Goal: Task Accomplishment & Management: Complete application form

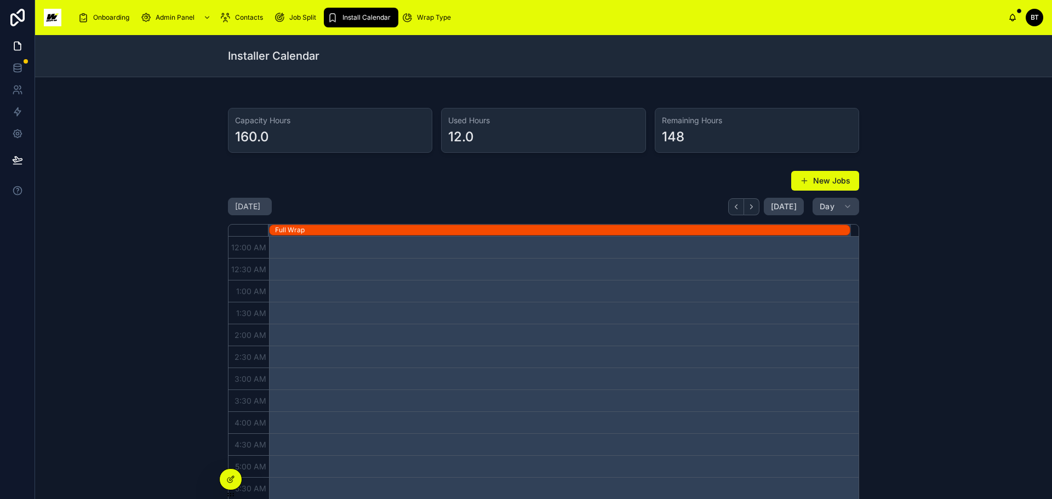
click at [803, 175] on button "New Jobs" at bounding box center [825, 181] width 68 height 20
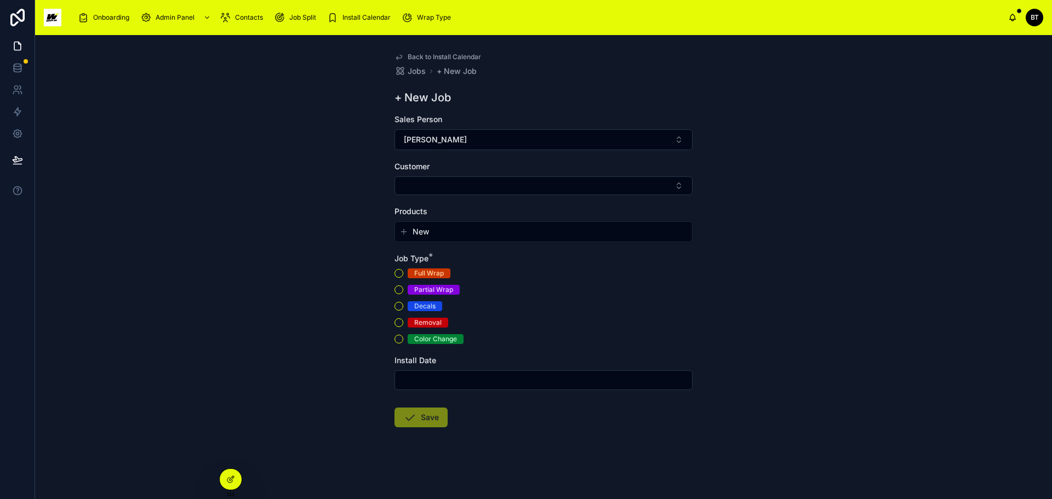
click at [550, 140] on button "[PERSON_NAME]" at bounding box center [544, 139] width 298 height 21
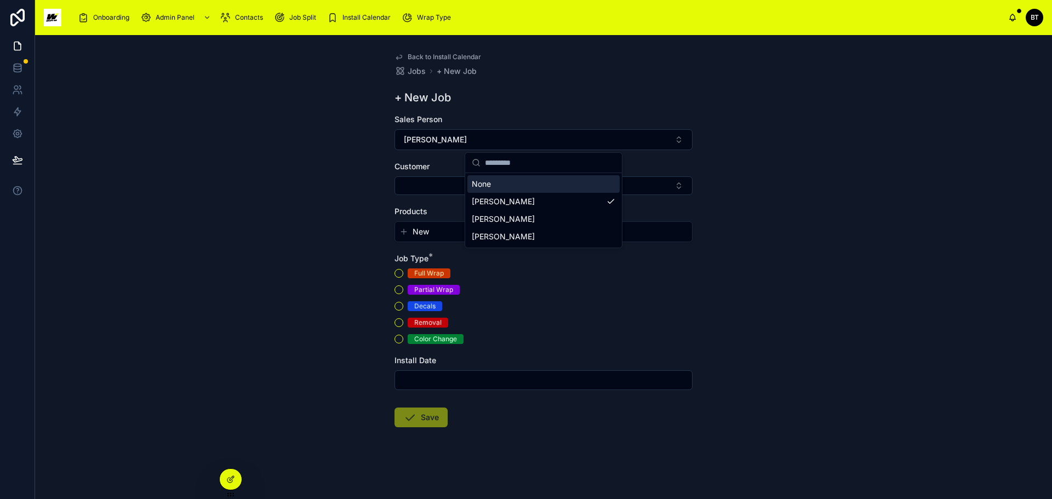
click at [535, 168] on input "text" at bounding box center [550, 163] width 130 height 20
click at [540, 104] on div "+ New Job" at bounding box center [544, 97] width 298 height 15
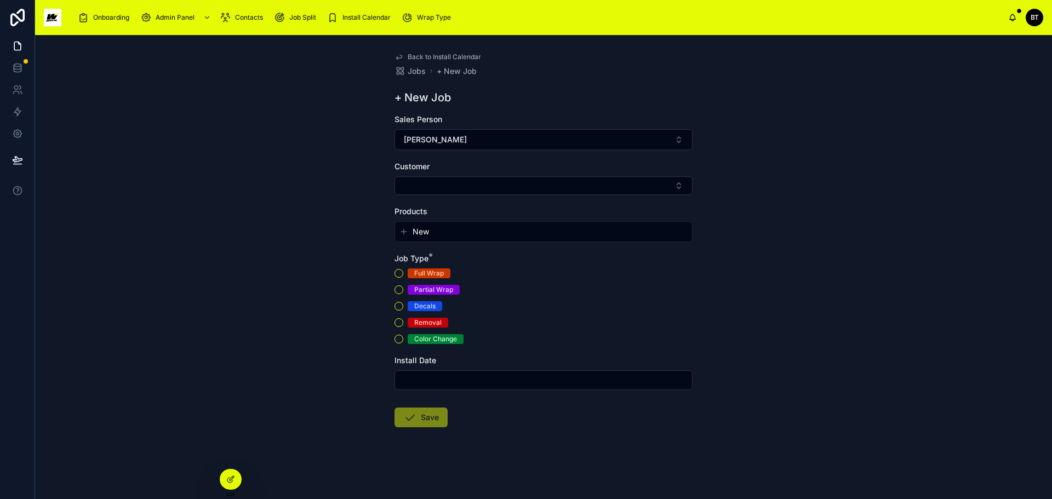
click at [232, 476] on icon at bounding box center [230, 479] width 9 height 9
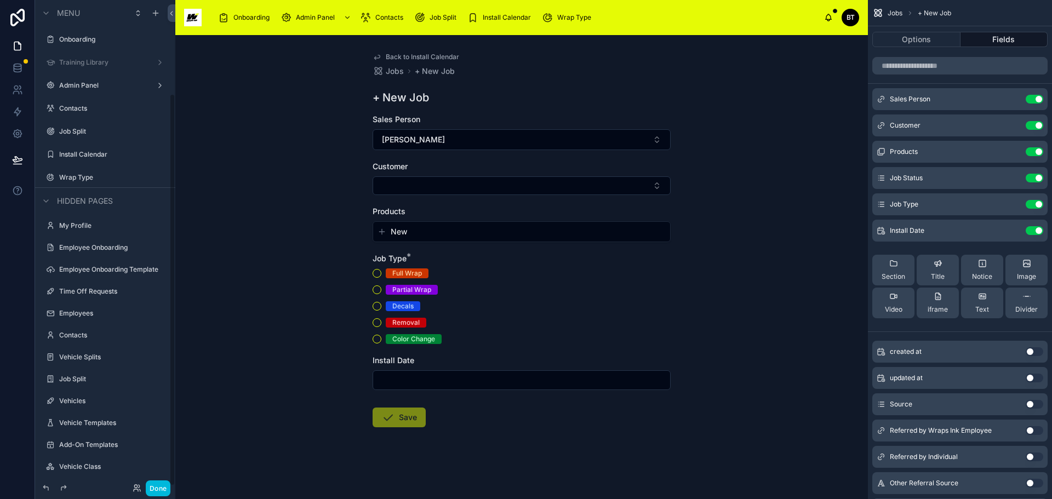
scroll to position [116, 0]
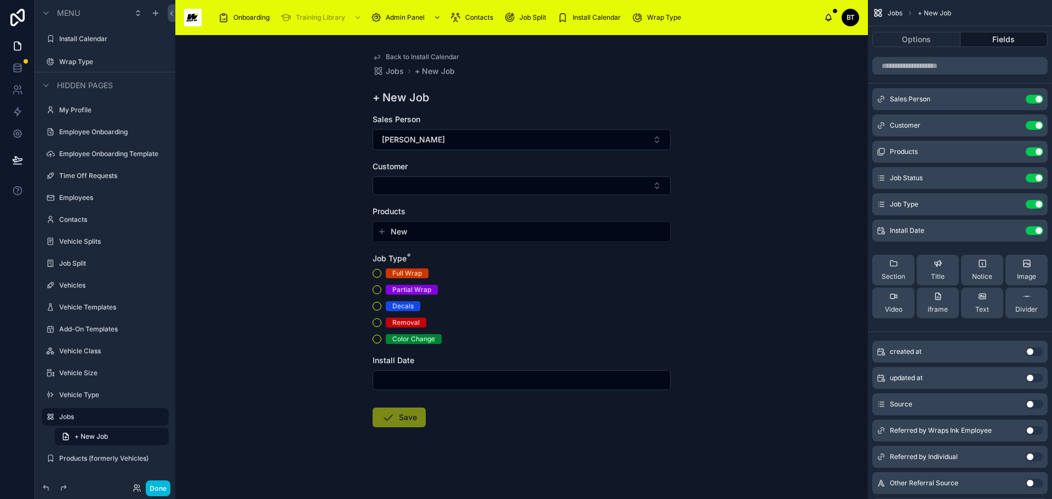
click at [973, 100] on div "Sales Person Use setting" at bounding box center [960, 99] width 175 height 22
click at [0, 0] on button "scrollable content" at bounding box center [0, 0] width 0 height 0
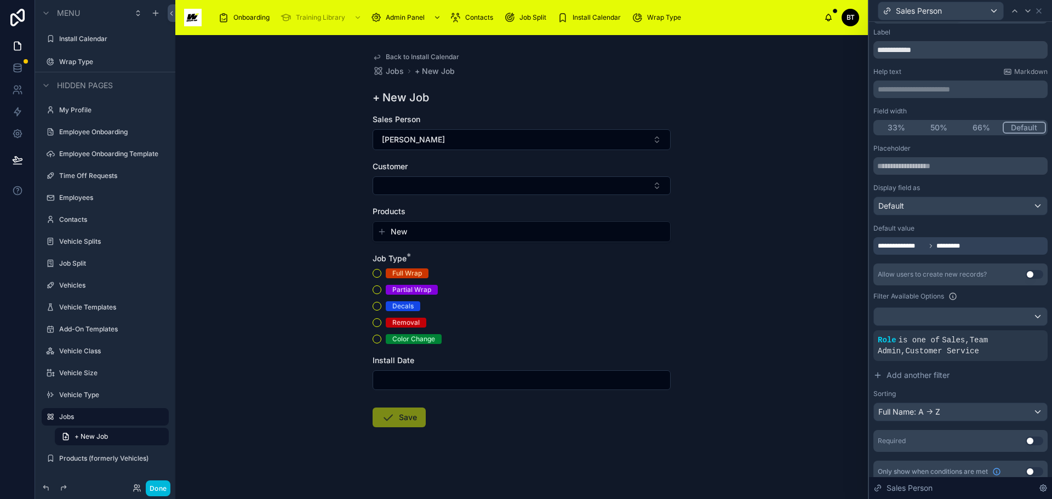
scroll to position [28, 0]
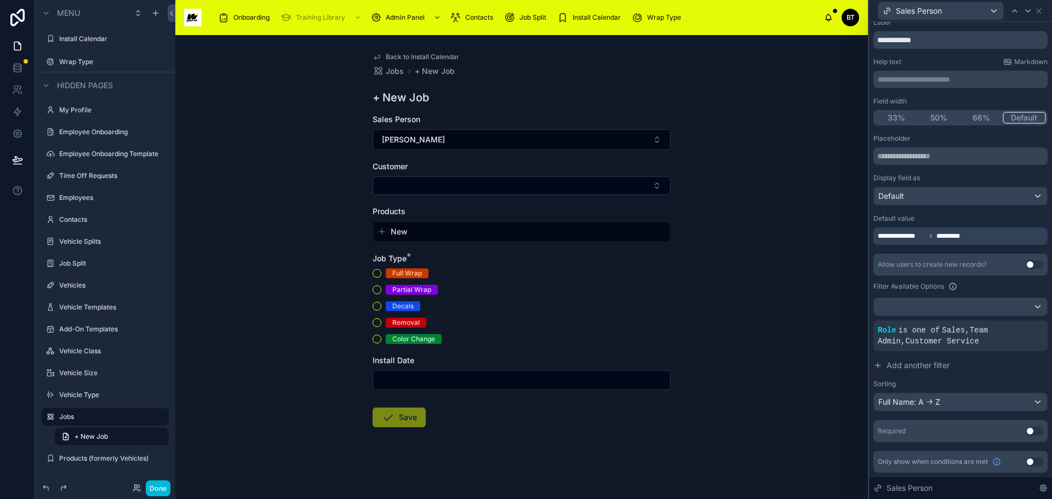
click at [877, 366] on icon at bounding box center [877, 366] width 5 height 0
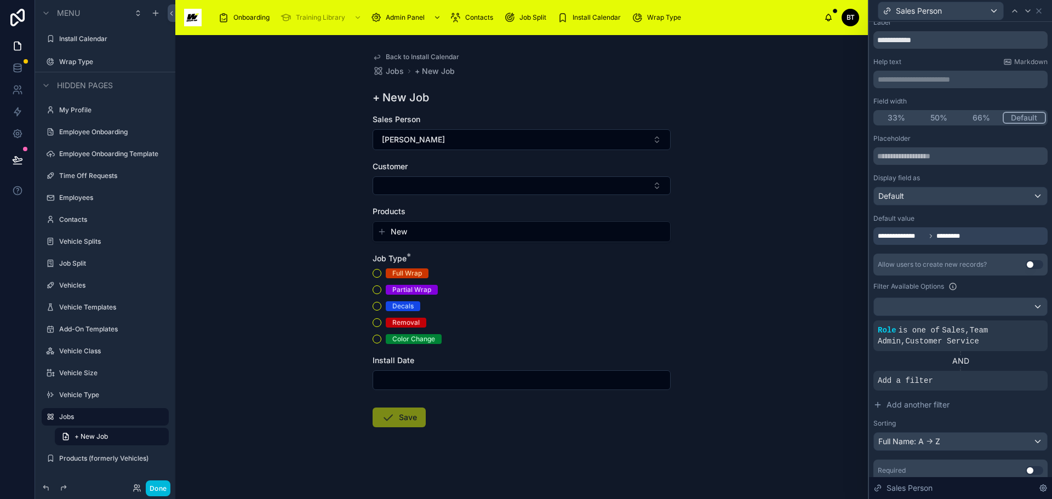
click at [961, 379] on div "Add a filter" at bounding box center [961, 381] width 174 height 20
click at [0, 0] on icon at bounding box center [0, 0] width 0 height 0
click at [791, 386] on p "**********" at bounding box center [799, 386] width 121 height 11
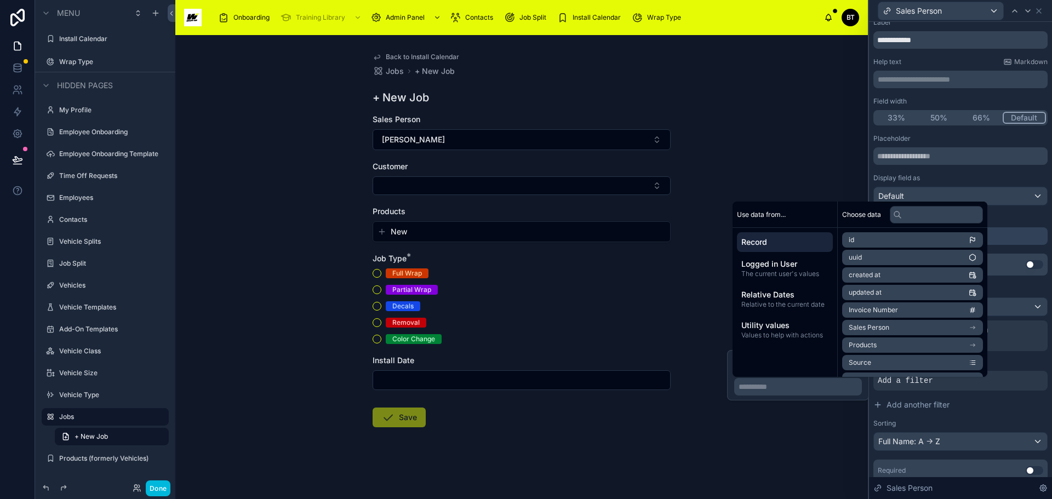
click at [717, 322] on div "Back to Install Calendar Jobs + New Job + New Job Sales Person [PERSON_NAME] Cu…" at bounding box center [521, 267] width 693 height 464
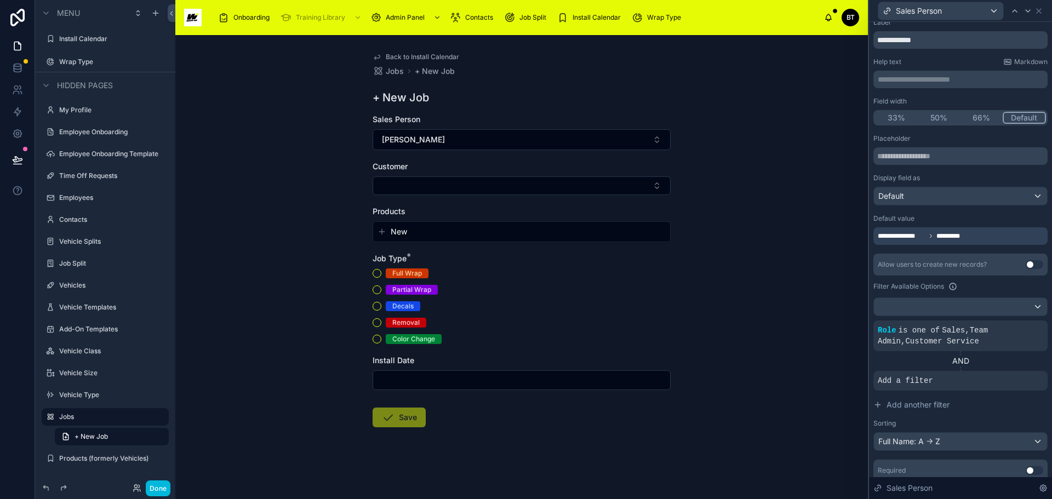
click at [0, 0] on icon at bounding box center [0, 0] width 0 height 0
click at [789, 364] on div "Select a field" at bounding box center [767, 365] width 65 height 18
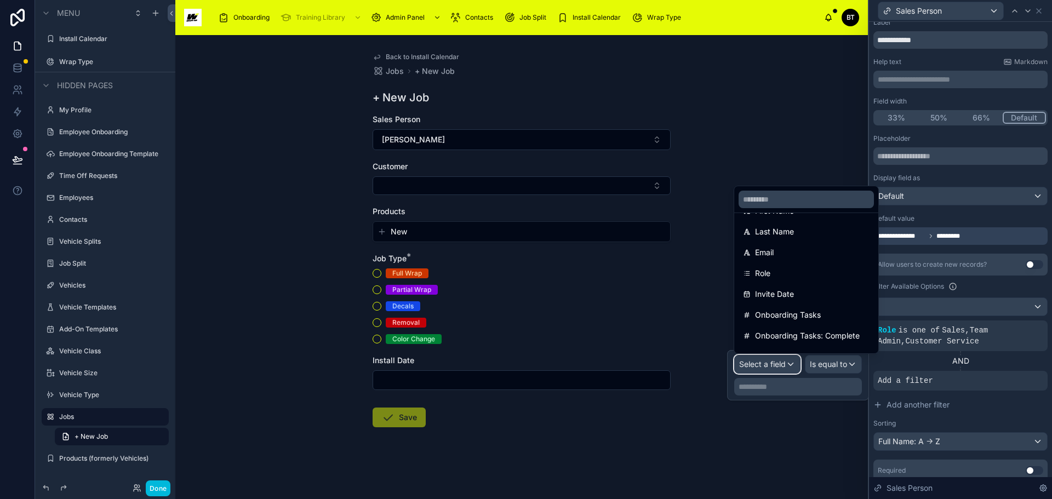
scroll to position [164, 0]
click at [812, 261] on div "Role" at bounding box center [806, 254] width 127 height 13
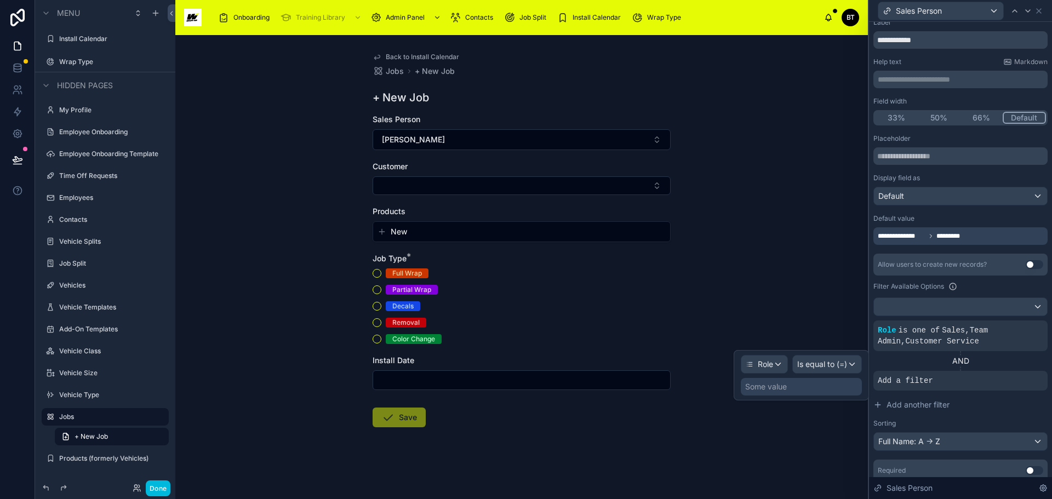
click at [880, 404] on icon at bounding box center [878, 405] width 9 height 9
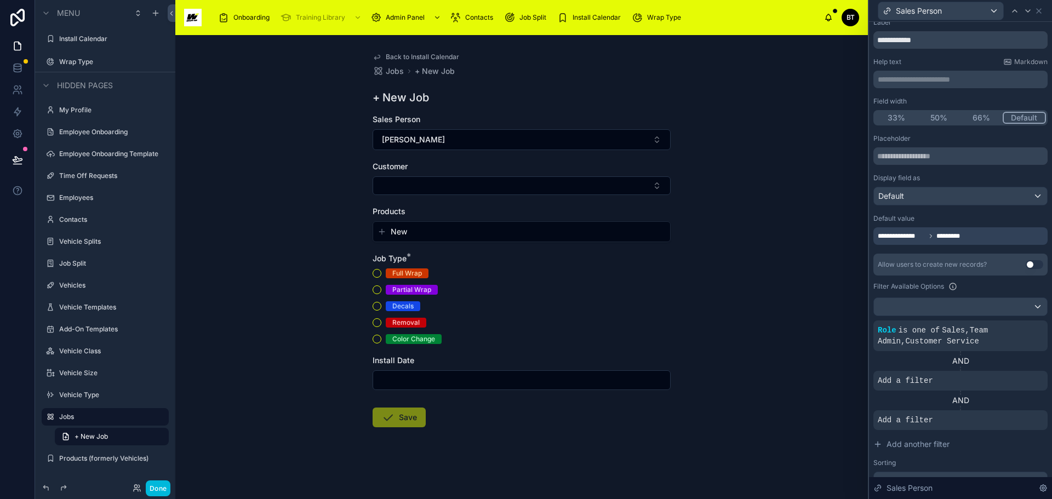
click at [0, 0] on icon at bounding box center [0, 0] width 0 height 0
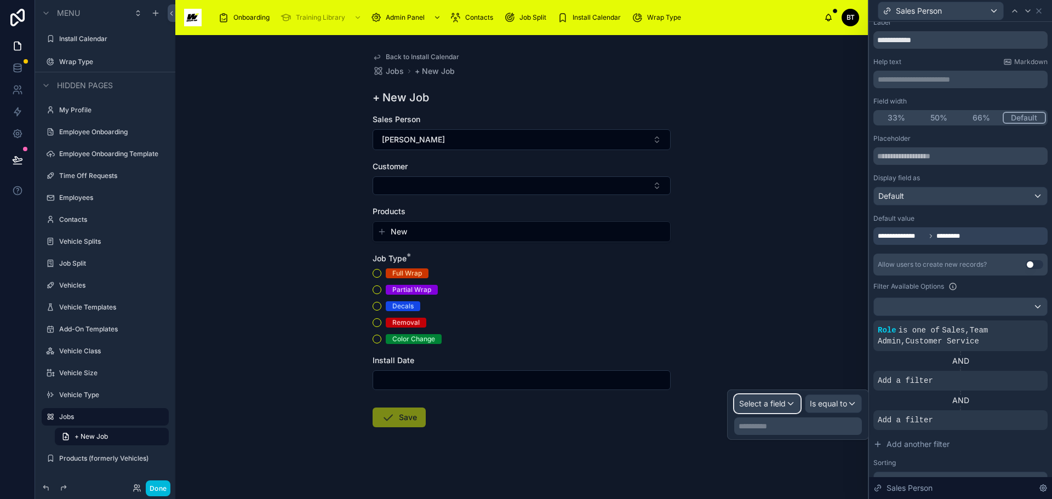
click at [791, 402] on div "Select a field" at bounding box center [767, 404] width 65 height 18
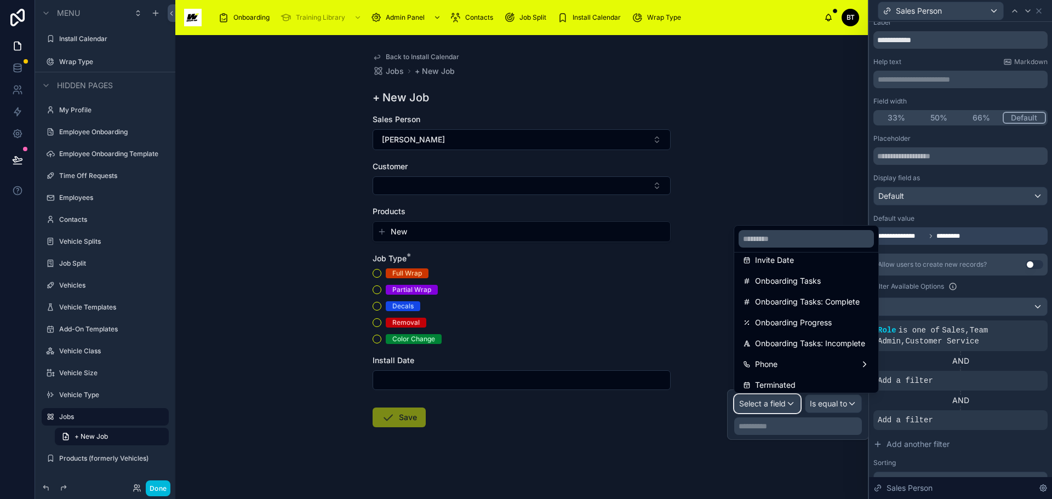
scroll to position [274, 0]
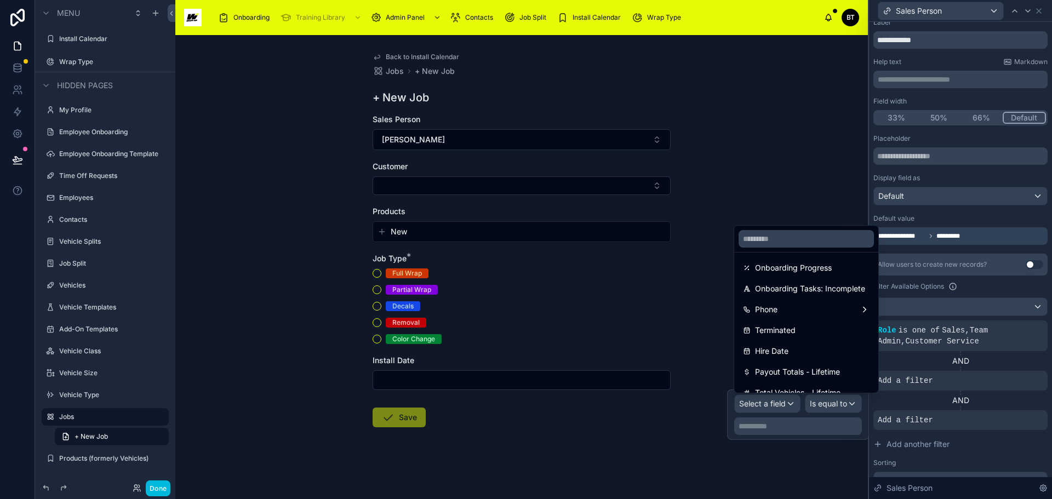
click at [697, 311] on div "Back to Install Calendar Jobs + New Job + New Job Sales Person [PERSON_NAME] Cu…" at bounding box center [521, 267] width 693 height 464
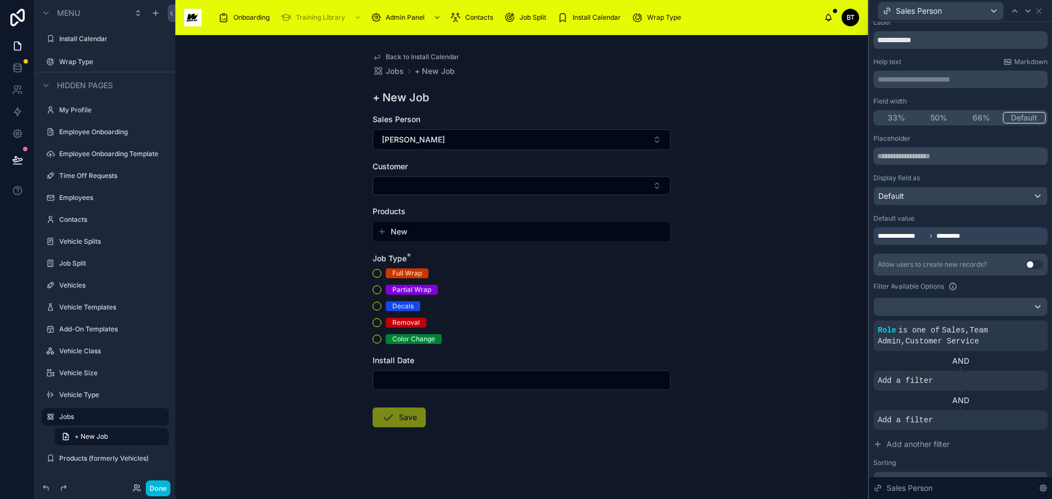
click at [0, 0] on icon at bounding box center [0, 0] width 0 height 0
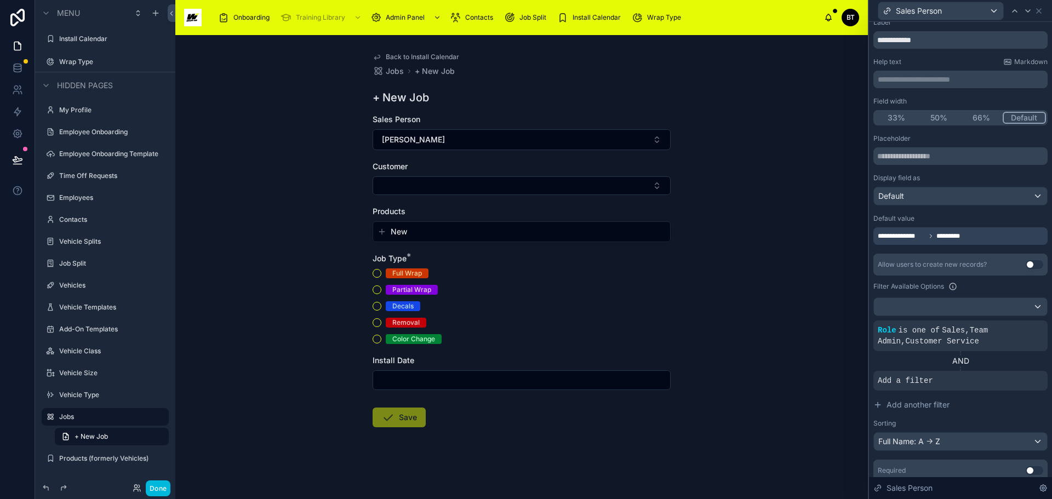
click at [0, 0] on icon at bounding box center [0, 0] width 0 height 0
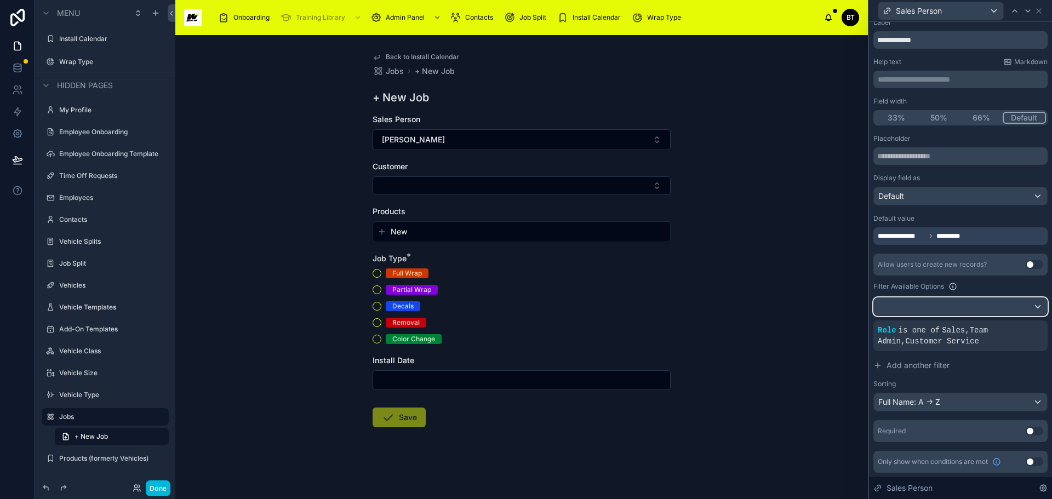
click at [956, 306] on div at bounding box center [960, 307] width 173 height 18
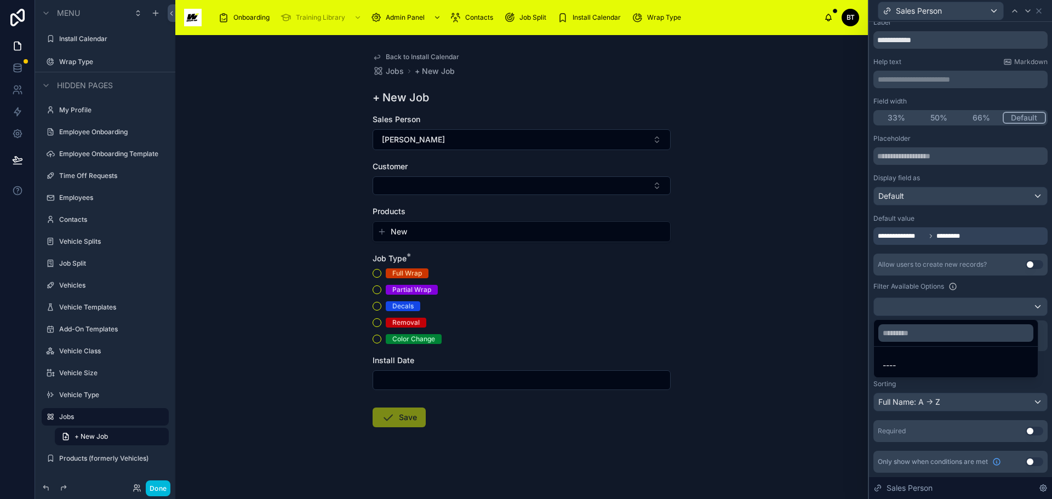
click at [956, 306] on div at bounding box center [960, 249] width 183 height 499
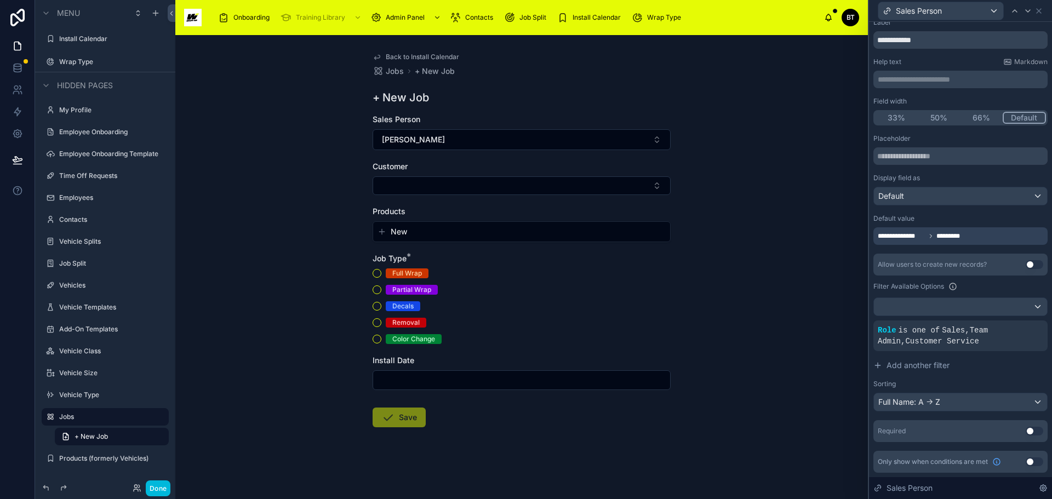
click at [902, 363] on span "Add another filter" at bounding box center [918, 365] width 63 height 11
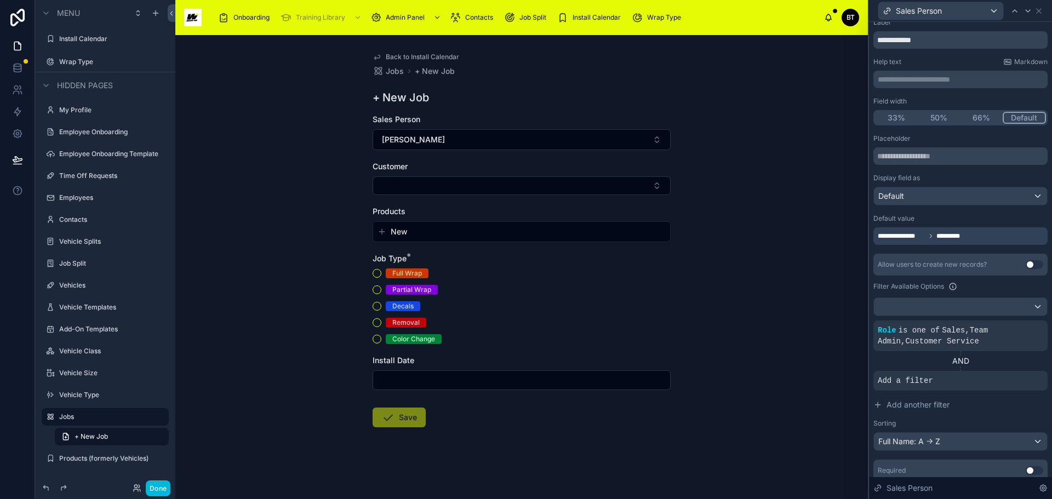
click at [0, 0] on icon at bounding box center [0, 0] width 0 height 0
click at [791, 363] on div "Select a field" at bounding box center [767, 365] width 65 height 18
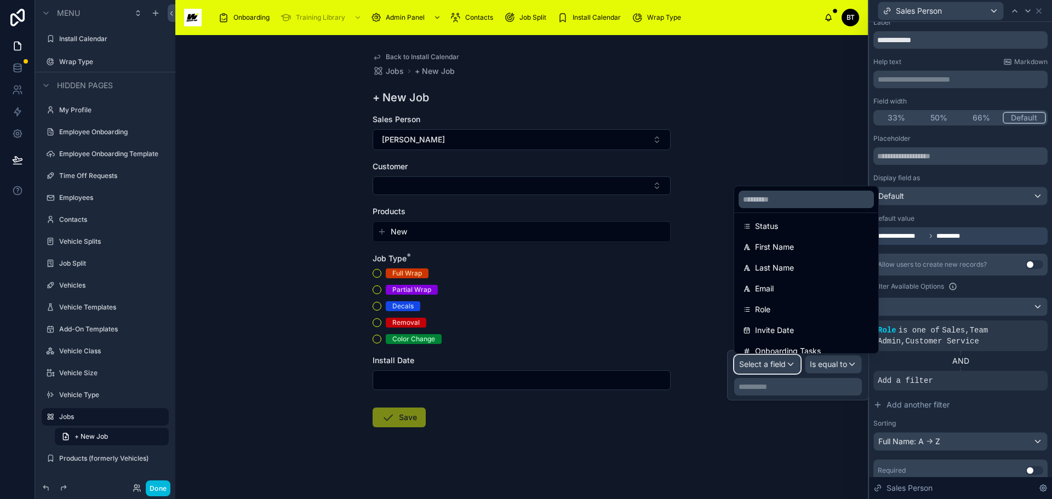
scroll to position [164, 0]
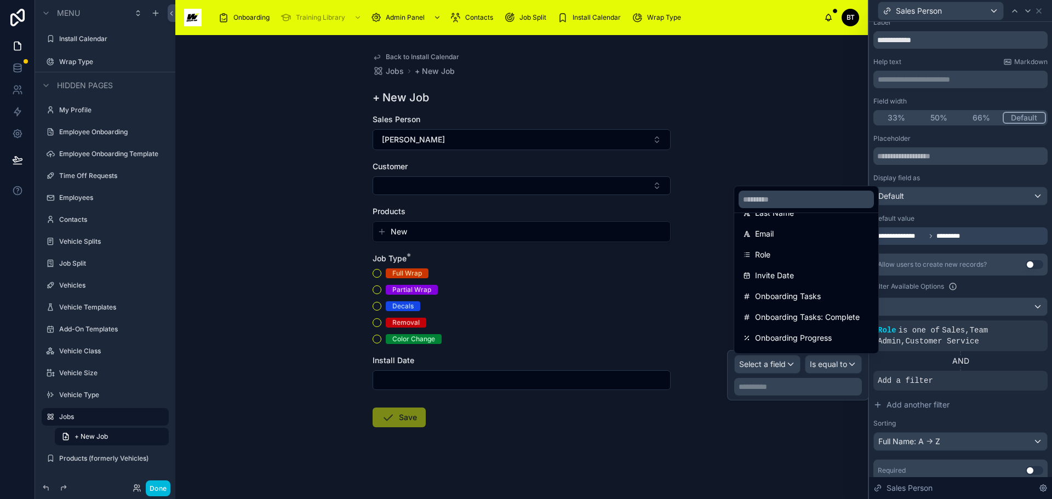
click at [791, 258] on div "Role" at bounding box center [806, 254] width 127 height 13
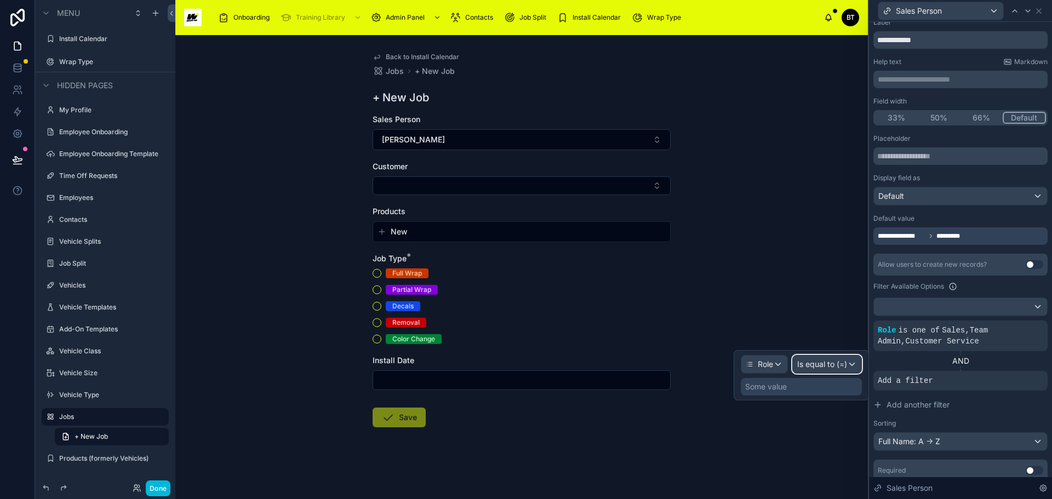
click at [853, 362] on div "Is equal to (=)" at bounding box center [827, 365] width 69 height 18
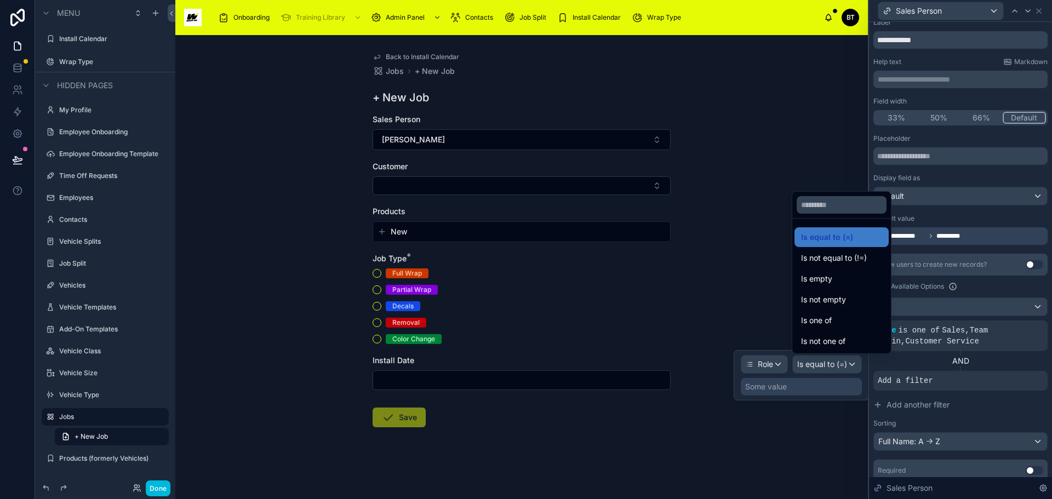
click at [852, 321] on div "Is one of" at bounding box center [841, 320] width 81 height 13
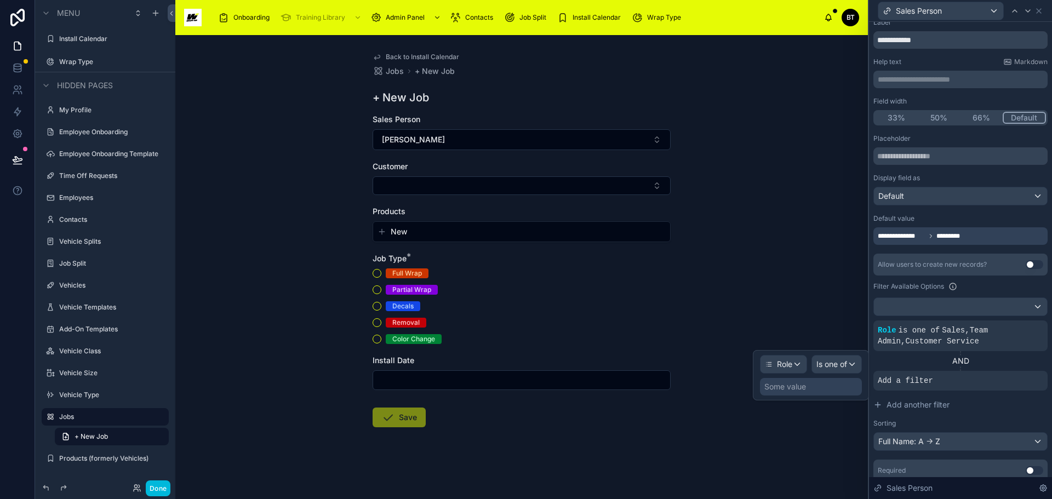
click at [828, 390] on div "Some value" at bounding box center [811, 387] width 102 height 18
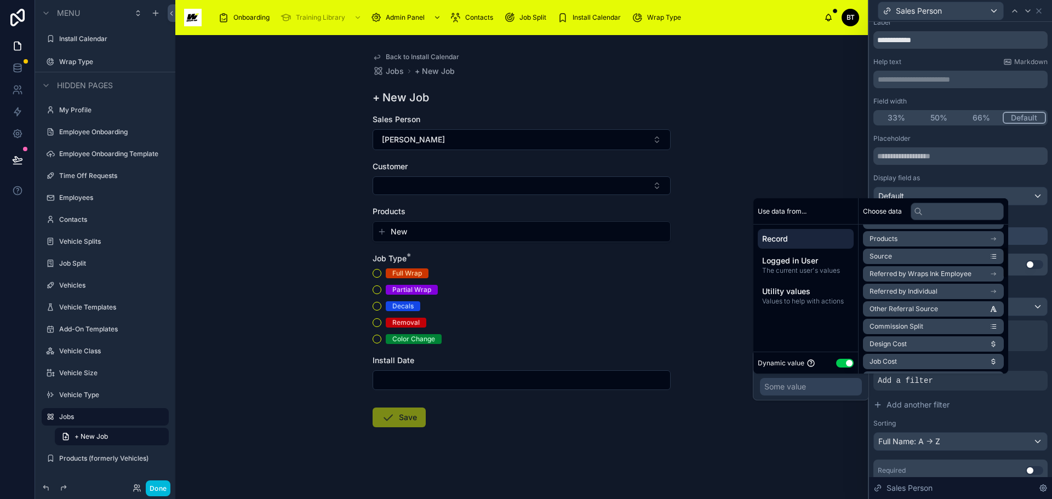
scroll to position [0, 0]
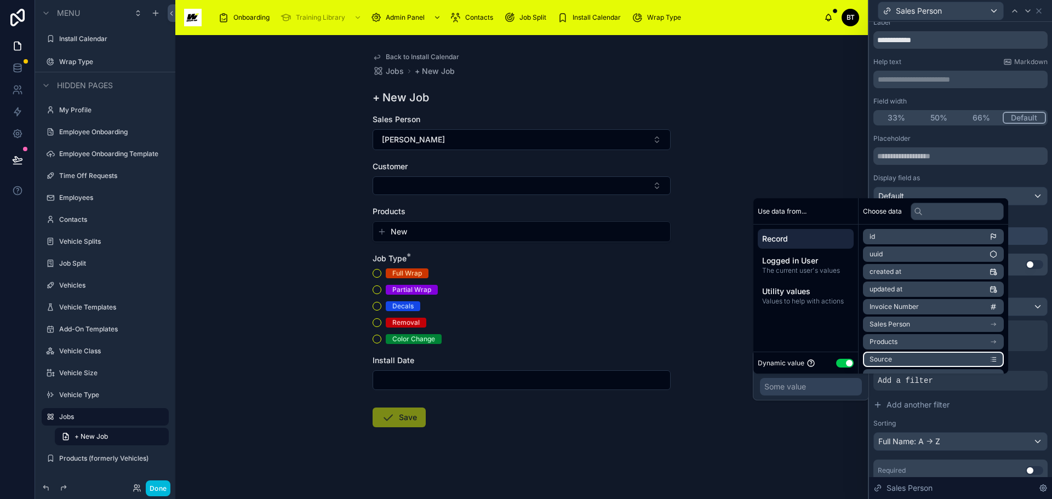
click at [799, 459] on div "Back to Install Calendar Jobs + New Job + New Job Sales Person [PERSON_NAME] Cu…" at bounding box center [521, 267] width 693 height 464
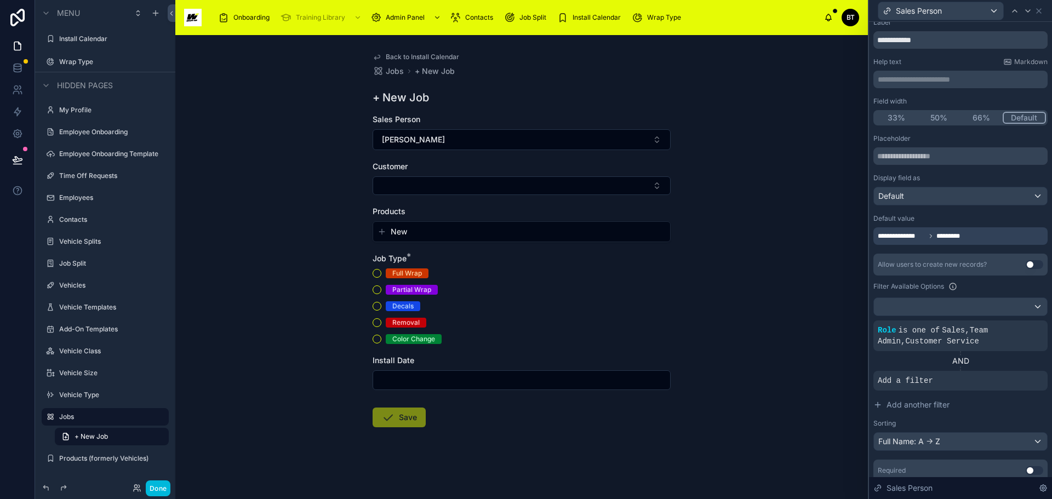
click at [988, 380] on div "Add a filter" at bounding box center [961, 381] width 174 height 20
click at [0, 0] on icon at bounding box center [0, 0] width 0 height 0
click at [912, 400] on span "Add another filter" at bounding box center [918, 405] width 63 height 11
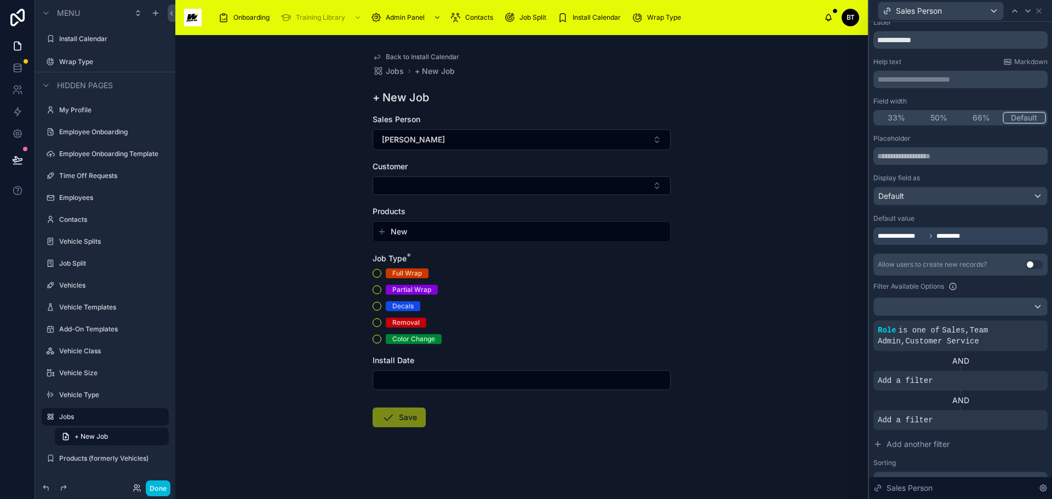
click at [939, 421] on div "Add a filter" at bounding box center [961, 421] width 174 height 20
click at [0, 0] on icon at bounding box center [0, 0] width 0 height 0
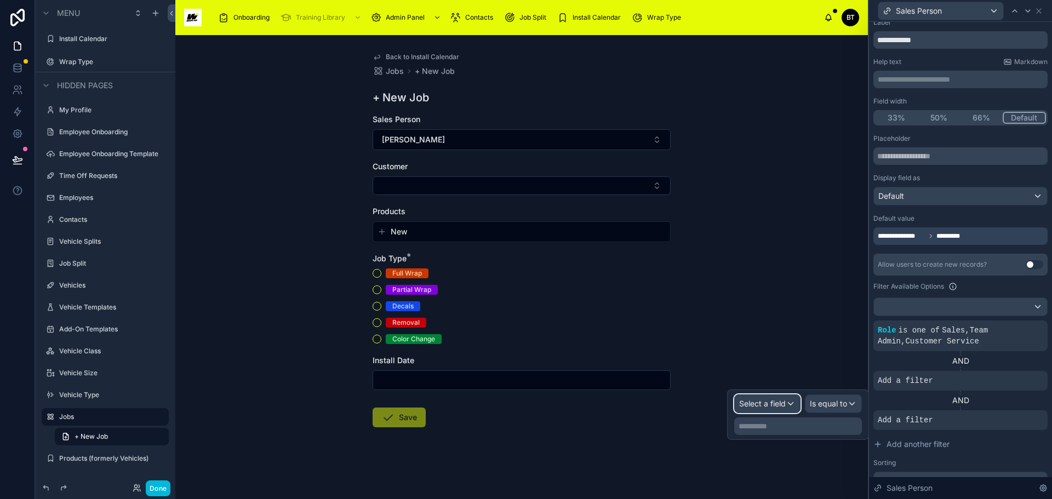
click at [791, 404] on div "Select a field" at bounding box center [767, 404] width 65 height 18
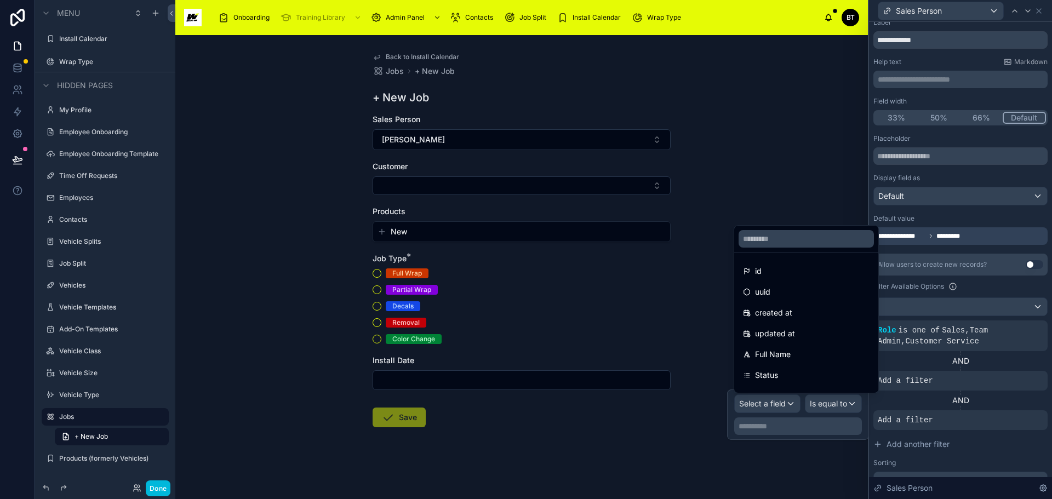
click at [680, 316] on div "Back to Install Calendar Jobs + New Job + New Job Sales Person [PERSON_NAME] Cu…" at bounding box center [521, 267] width 693 height 464
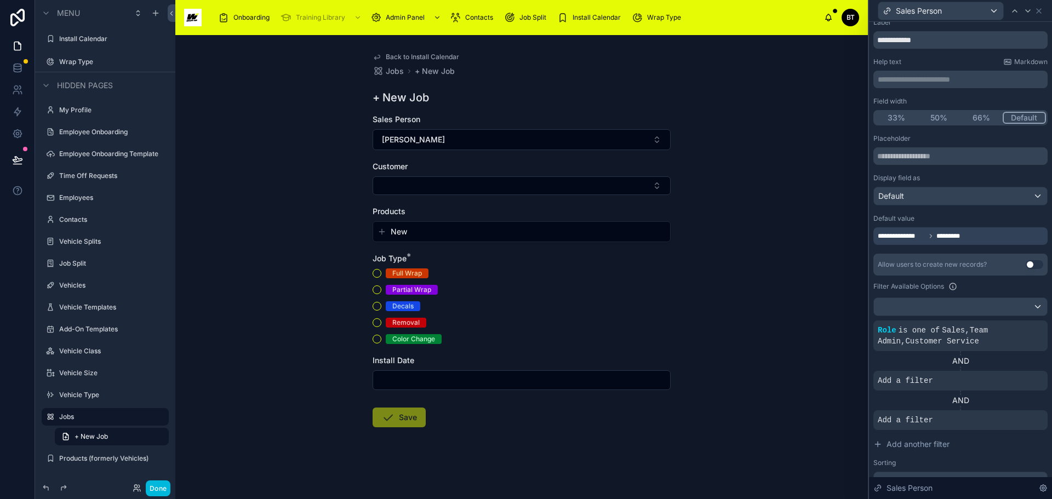
click at [983, 346] on div "Role is one of Sales , Team Admin , Customer Service" at bounding box center [961, 336] width 166 height 22
click at [975, 344] on div "Role is one of Sales , Team Admin , Customer Service" at bounding box center [961, 336] width 166 height 22
click at [959, 340] on span "Sales , Team Admin , Customer Service" at bounding box center [933, 336] width 110 height 20
click at [0, 0] on icon at bounding box center [0, 0] width 0 height 0
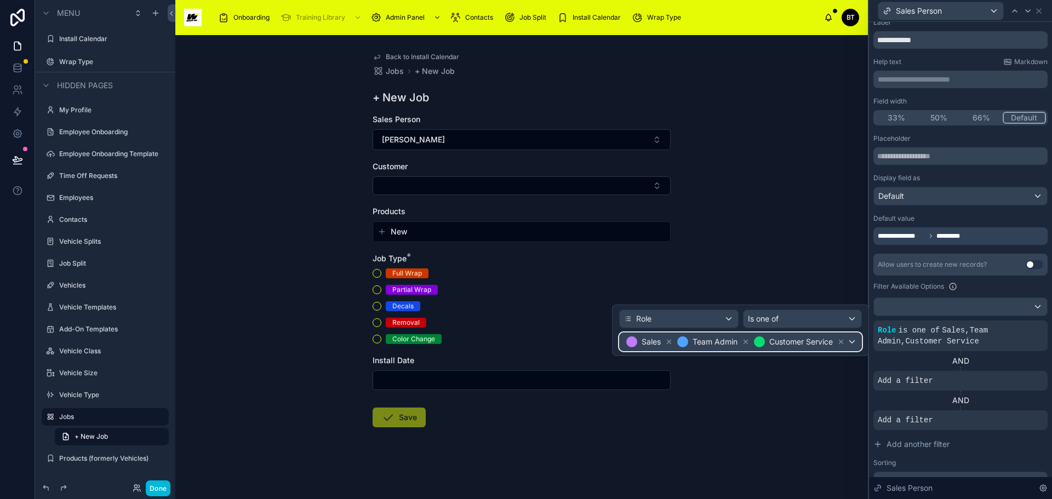
click at [851, 341] on div "Sales Team Admin Customer Service" at bounding box center [741, 342] width 242 height 18
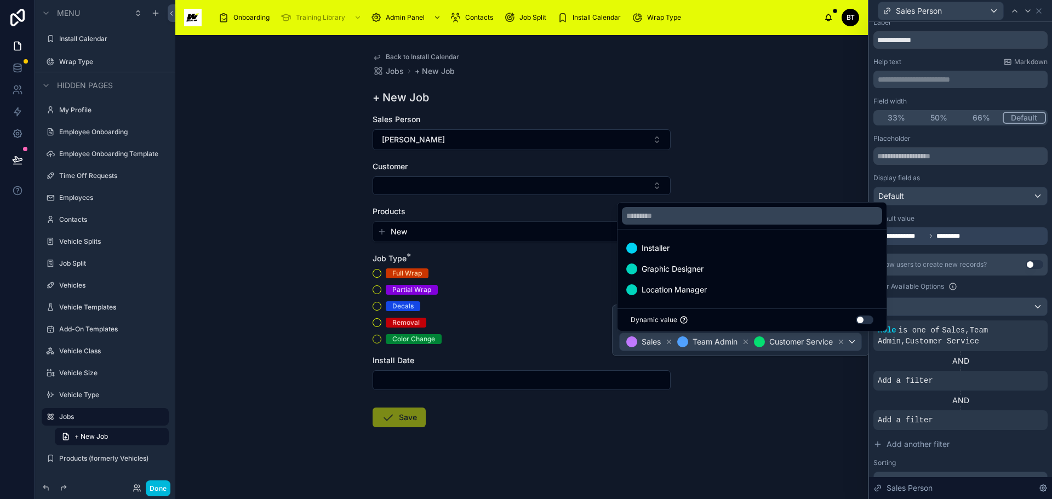
click at [646, 248] on span "Installer" at bounding box center [656, 248] width 28 height 13
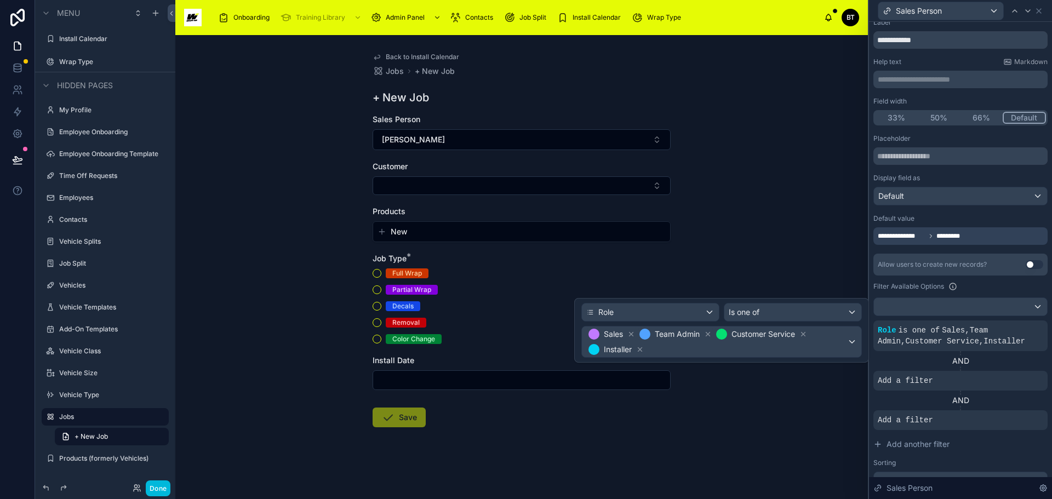
click at [709, 331] on icon at bounding box center [708, 334] width 8 height 8
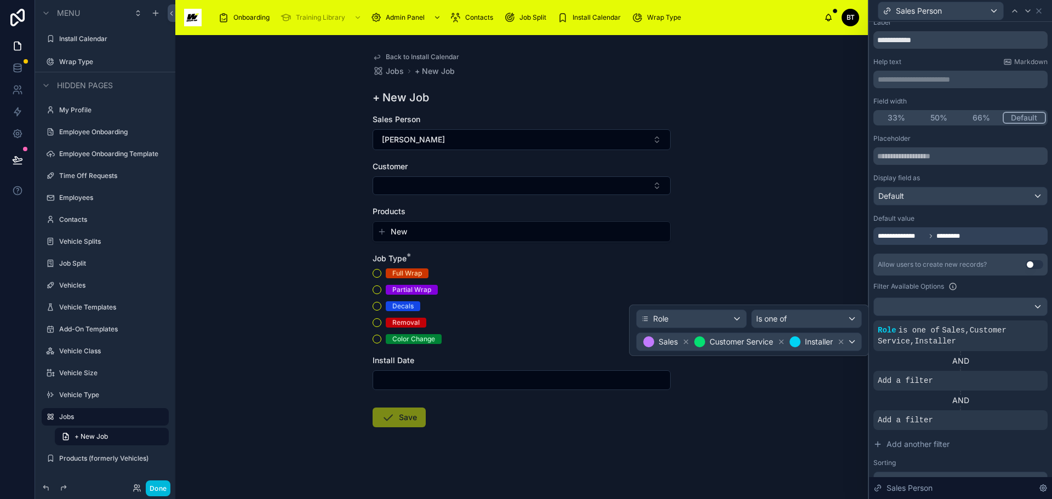
click at [780, 341] on icon at bounding box center [782, 342] width 4 height 4
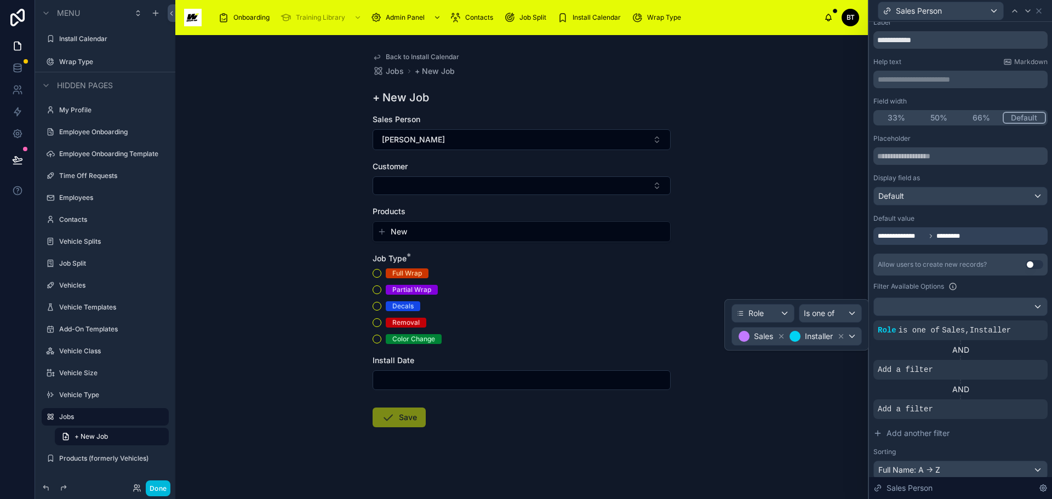
click at [780, 335] on icon at bounding box center [782, 337] width 8 height 8
click at [0, 0] on icon at bounding box center [0, 0] width 0 height 0
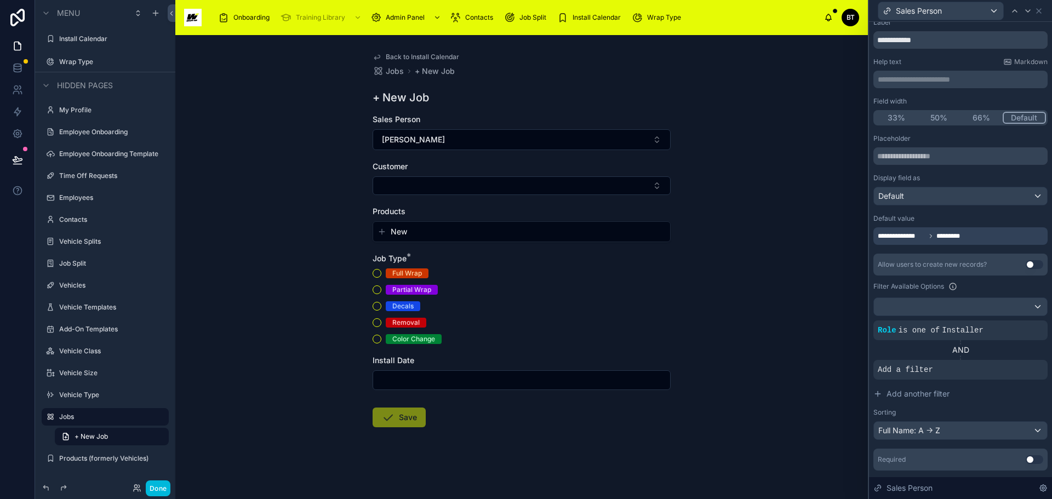
click at [0, 0] on icon at bounding box center [0, 0] width 0 height 0
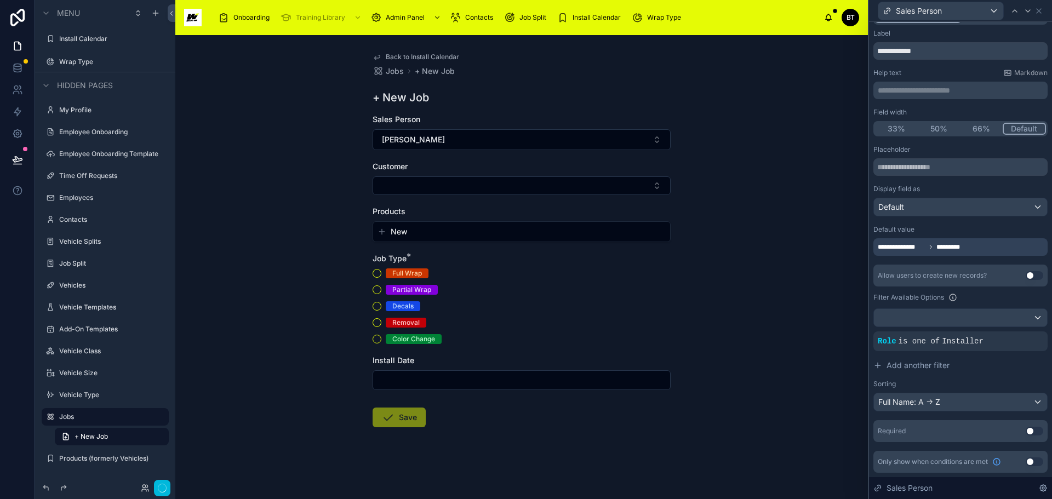
scroll to position [17, 0]
click at [805, 350] on div "Back to Install Calendar Jobs + New Job + New Job Sales Person [PERSON_NAME] Cu…" at bounding box center [521, 267] width 693 height 464
